Goal: Check status: Check status

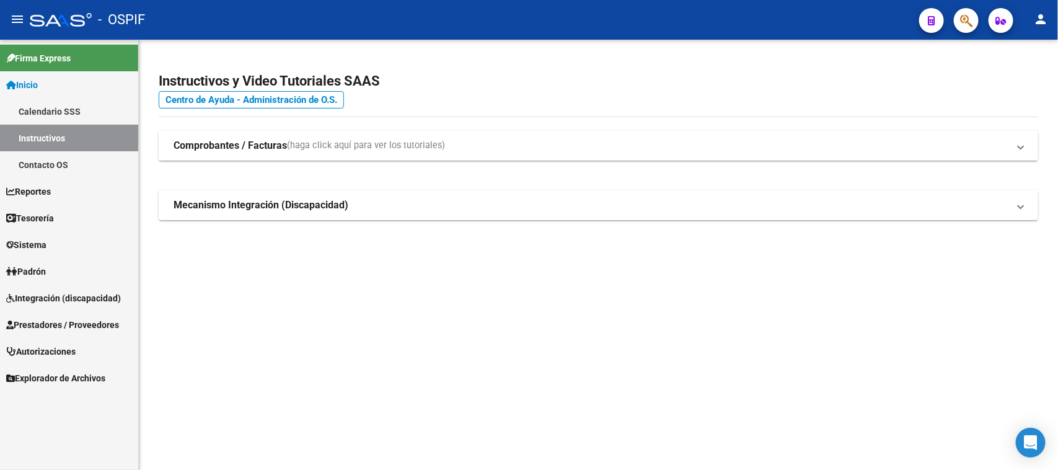
click at [87, 327] on span "Prestadores / Proveedores" at bounding box center [62, 325] width 113 height 14
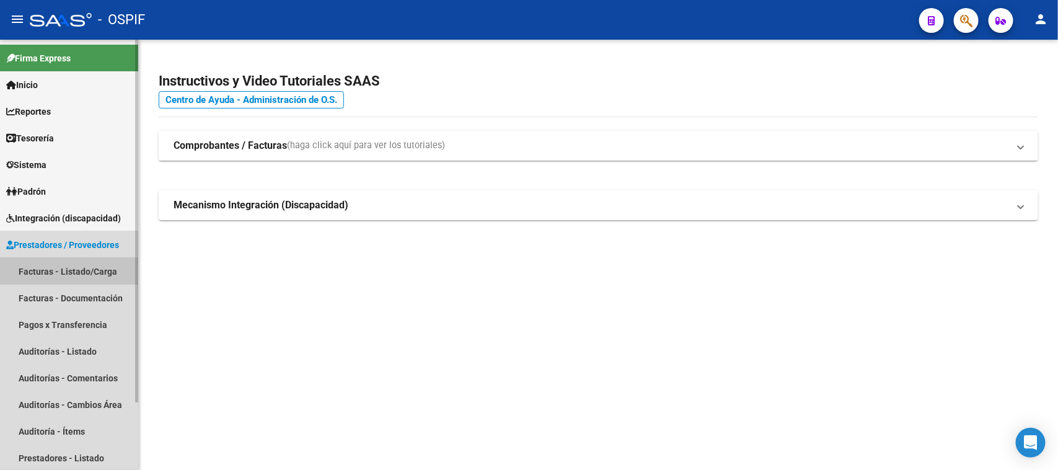
click at [109, 269] on link "Facturas - Listado/Carga" at bounding box center [69, 271] width 138 height 27
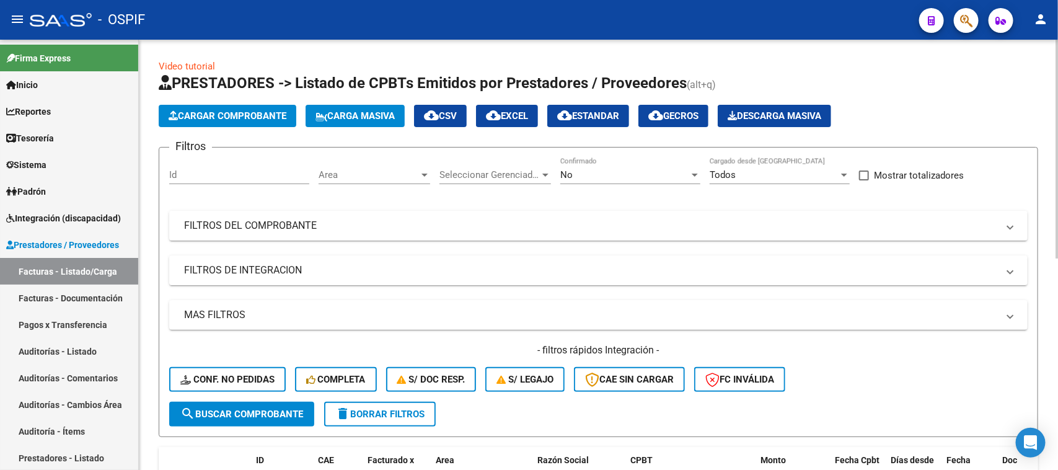
click at [690, 175] on div at bounding box center [695, 175] width 11 height 10
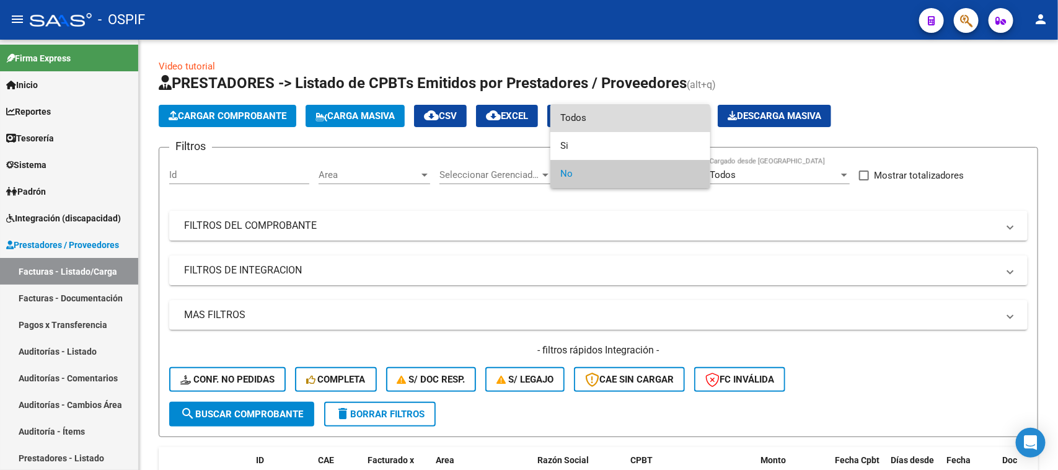
click at [608, 125] on span "Todos" at bounding box center [631, 118] width 140 height 28
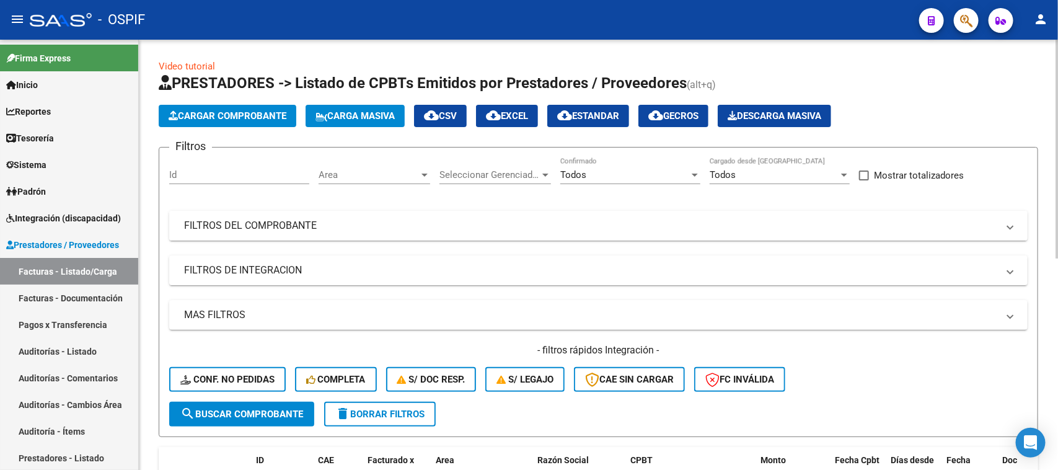
click at [334, 220] on mat-panel-title "FILTROS DEL COMPROBANTE" at bounding box center [591, 226] width 814 height 14
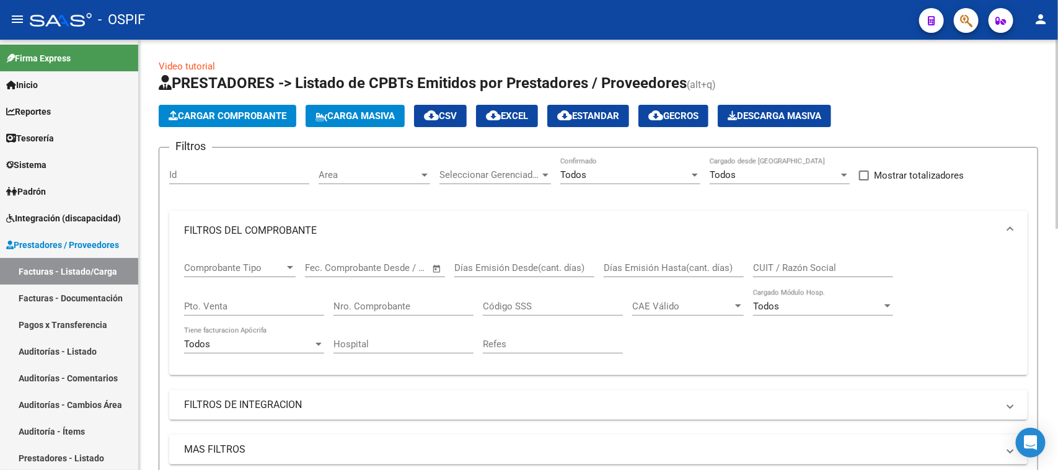
click at [408, 301] on input "Nro. Comprobante" at bounding box center [404, 306] width 140 height 11
type input "34955"
click at [1008, 224] on span at bounding box center [1010, 231] width 5 height 14
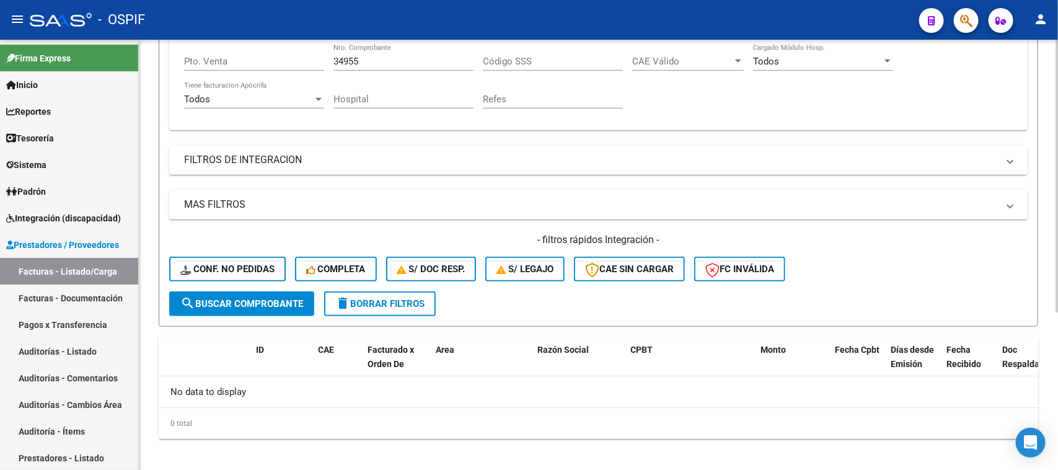
scroll to position [249, 0]
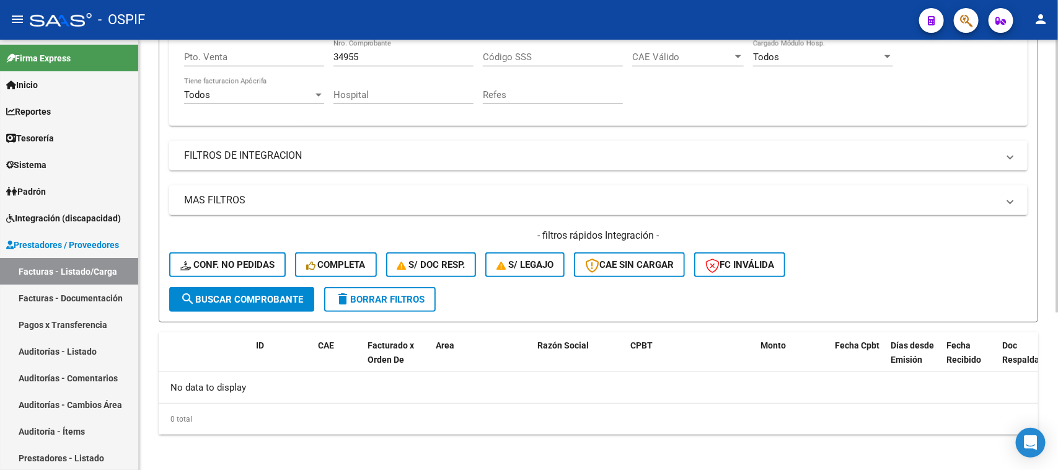
click at [1053, 441] on div "Video tutorial PRESTADORES -> Listado de CPBTs Emitidos por Prestadores / Prove…" at bounding box center [600, 132] width 923 height 684
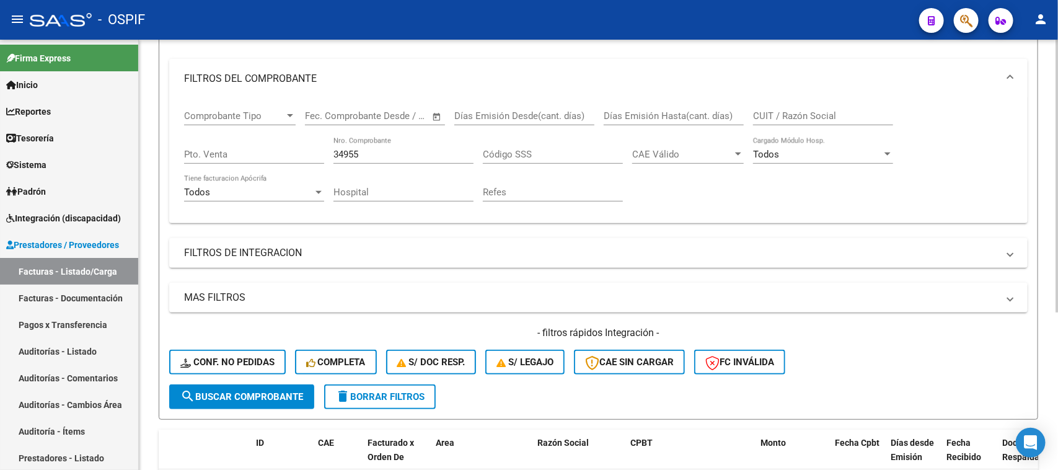
scroll to position [150, 0]
click at [1052, 146] on div "Video tutorial PRESTADORES -> Listado de CPBTs Emitidos por Prestadores / Prove…" at bounding box center [600, 232] width 923 height 684
